Goal: Information Seeking & Learning: Learn about a topic

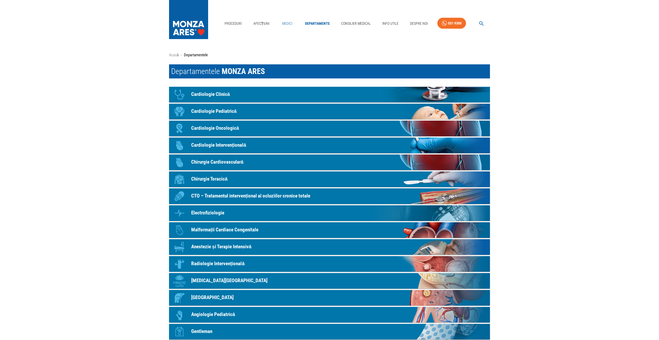
click at [289, 23] on link "Medici" at bounding box center [287, 23] width 17 height 11
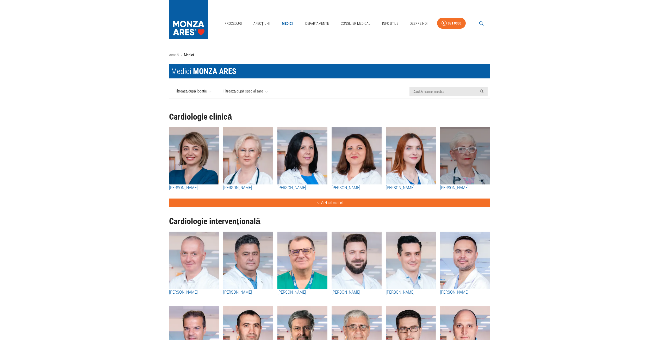
click at [468, 154] on img "button" at bounding box center [465, 155] width 50 height 57
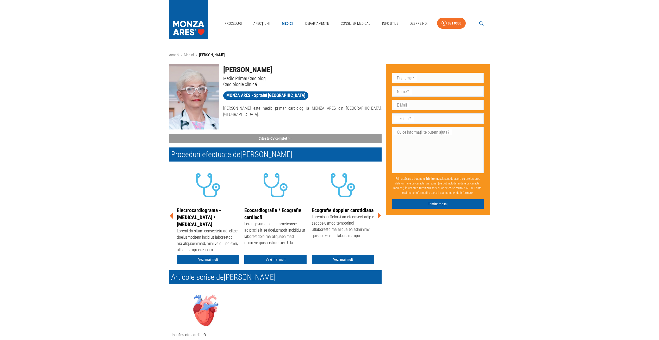
click at [378, 215] on icon at bounding box center [378, 215] width 3 height 7
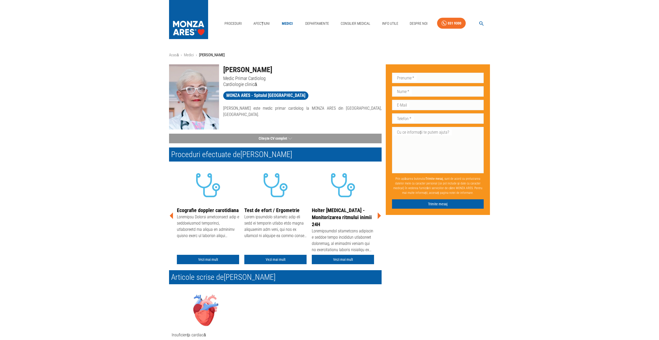
click at [378, 215] on icon at bounding box center [378, 215] width 3 height 7
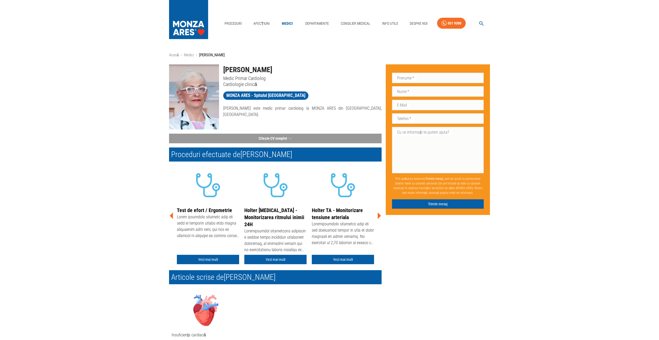
click at [378, 215] on icon at bounding box center [378, 215] width 3 height 7
click at [281, 138] on button "Citește CV complet" at bounding box center [275, 139] width 212 height 10
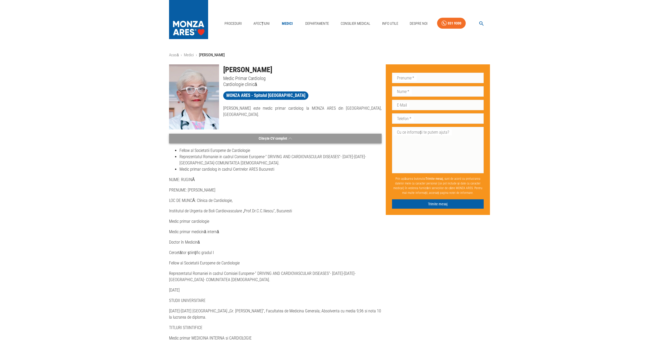
click at [278, 139] on button "Citește CV complet" at bounding box center [275, 139] width 212 height 10
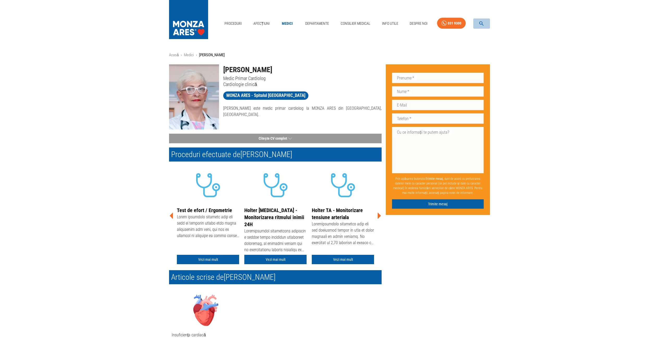
click at [482, 24] on icon "button" at bounding box center [481, 23] width 4 height 4
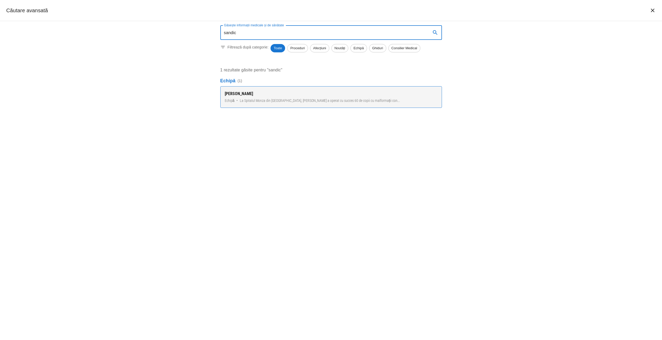
type input "sandic"
click at [261, 99] on span "La Spitalul Monza din [GEOGRAPHIC_DATA], [PERSON_NAME] a operat cu succes 60 de…" at bounding box center [320, 100] width 160 height 5
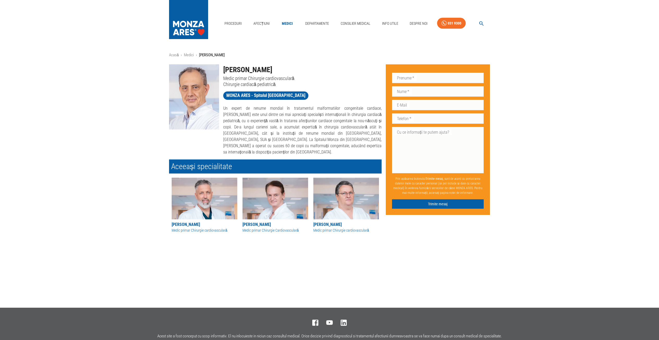
click at [520, 149] on div "Acasă › Medici › [PERSON_NAME] [PERSON_NAME] Medic primar Chirurgie cardiovascu…" at bounding box center [329, 143] width 659 height 183
drag, startPoint x: 334, startPoint y: 115, endPoint x: 380, endPoint y: 114, distance: 45.6
click at [380, 114] on p "Un expert de renume mondial în tratamentul malformatiilor congenitale cardiace,…" at bounding box center [302, 130] width 158 height 50
copy p "chirurgia cardiacă pediatrică"
drag, startPoint x: 362, startPoint y: 108, endPoint x: 281, endPoint y: 108, distance: 80.2
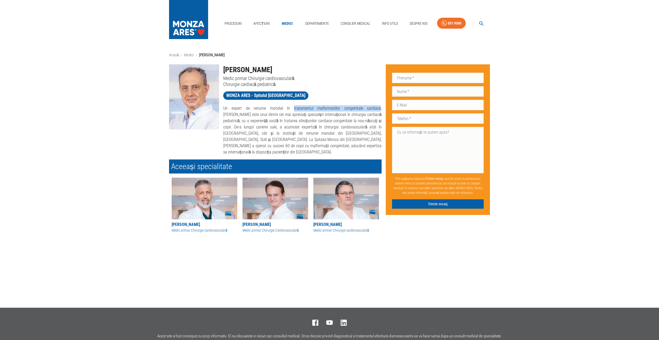
click at [281, 108] on p "Un expert de renume mondial în tratamentul malformatiilor congenitale cardiace,…" at bounding box center [302, 130] width 158 height 50
copy p "tratamentul malformatiilor congenitale cardiace"
